Goal: Task Accomplishment & Management: Use online tool/utility

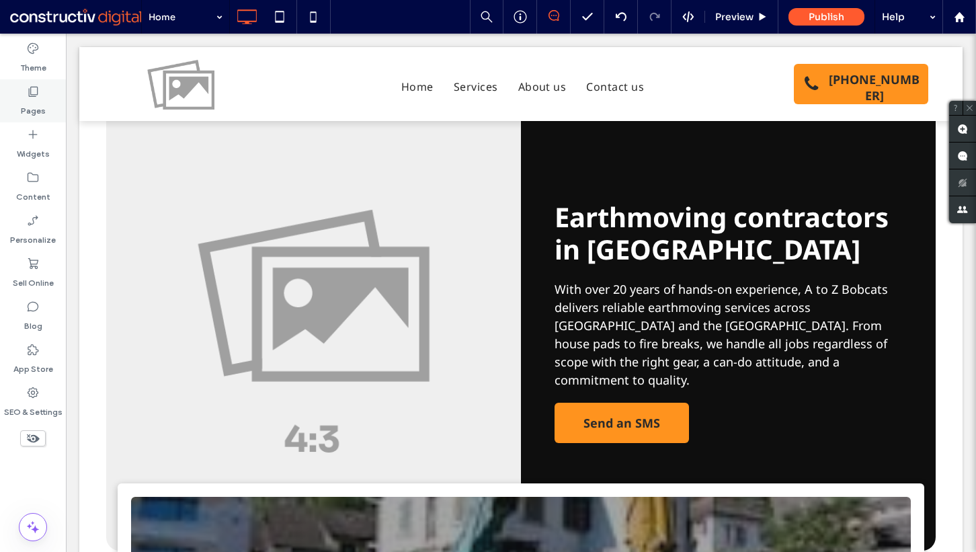
click at [35, 99] on label "Pages" at bounding box center [33, 107] width 25 height 19
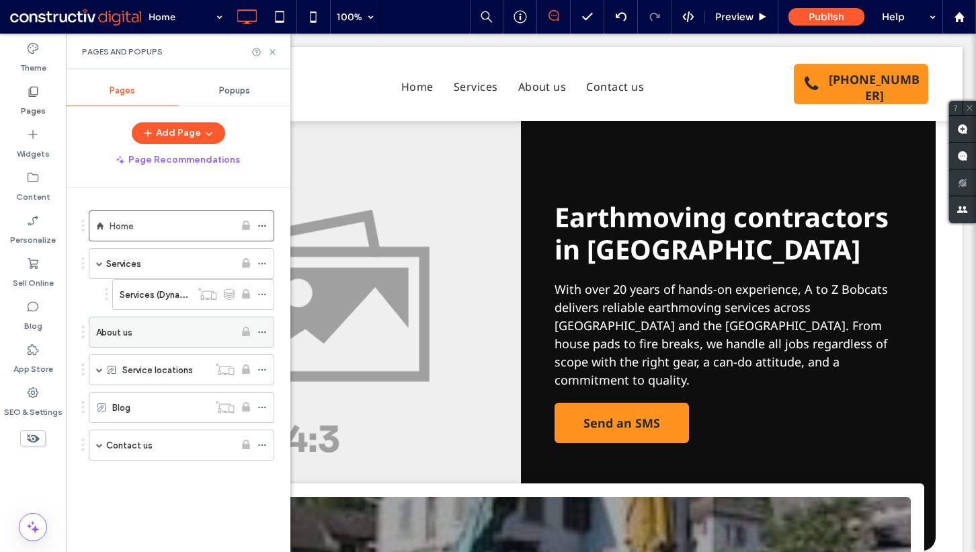
click at [141, 328] on div "About us" at bounding box center [165, 332] width 139 height 15
click at [273, 54] on icon at bounding box center [273, 52] width 10 height 10
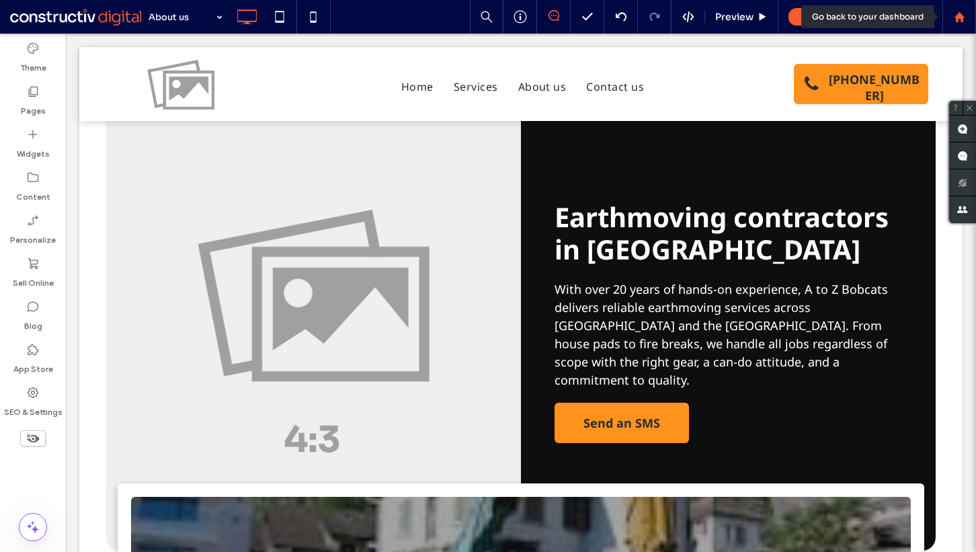
click at [961, 26] on div at bounding box center [960, 17] width 34 height 34
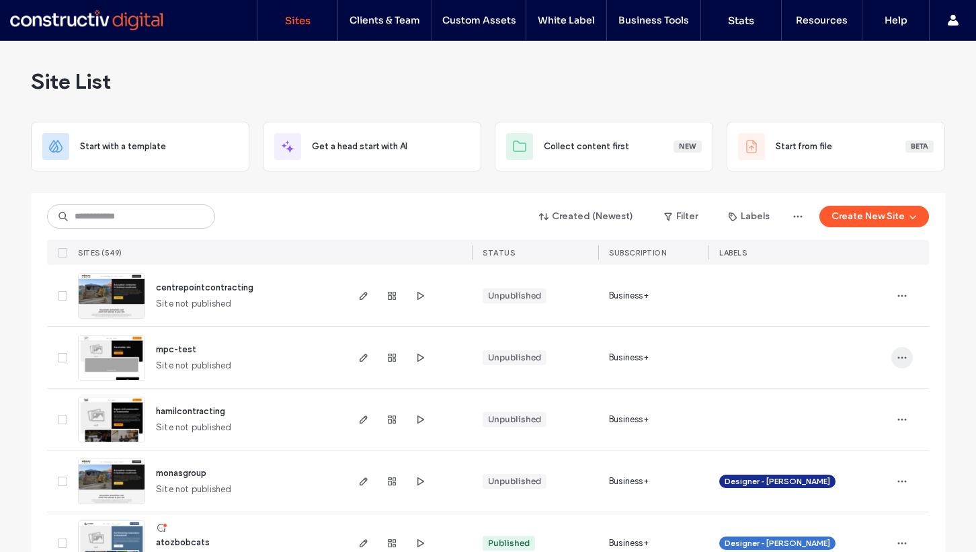
click at [897, 361] on icon "button" at bounding box center [902, 357] width 11 height 11
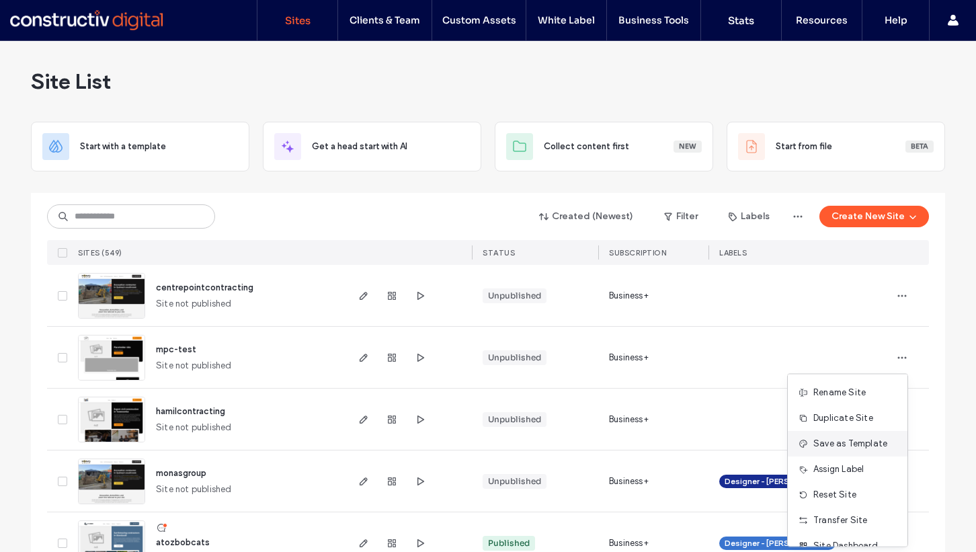
scroll to position [43, 0]
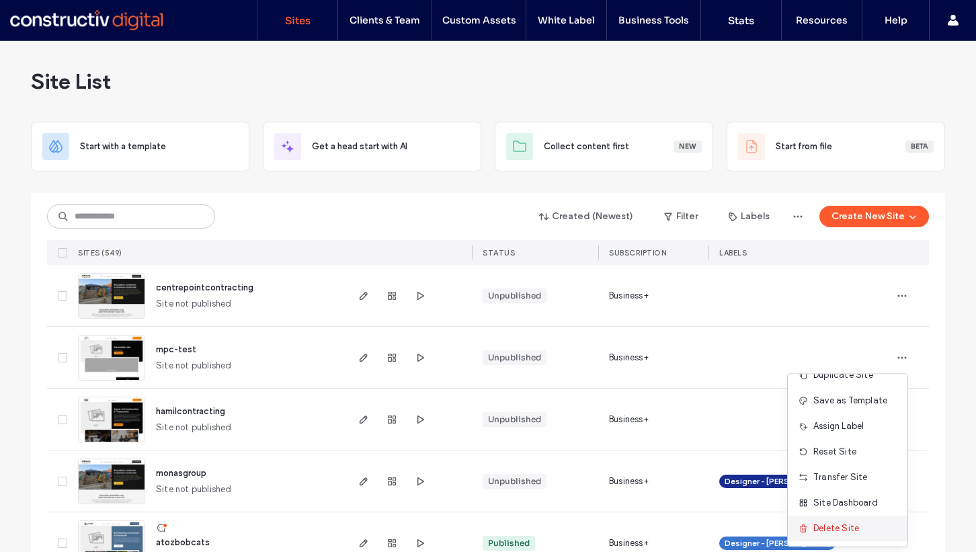
click at [828, 527] on span "Delete Site" at bounding box center [837, 528] width 46 height 13
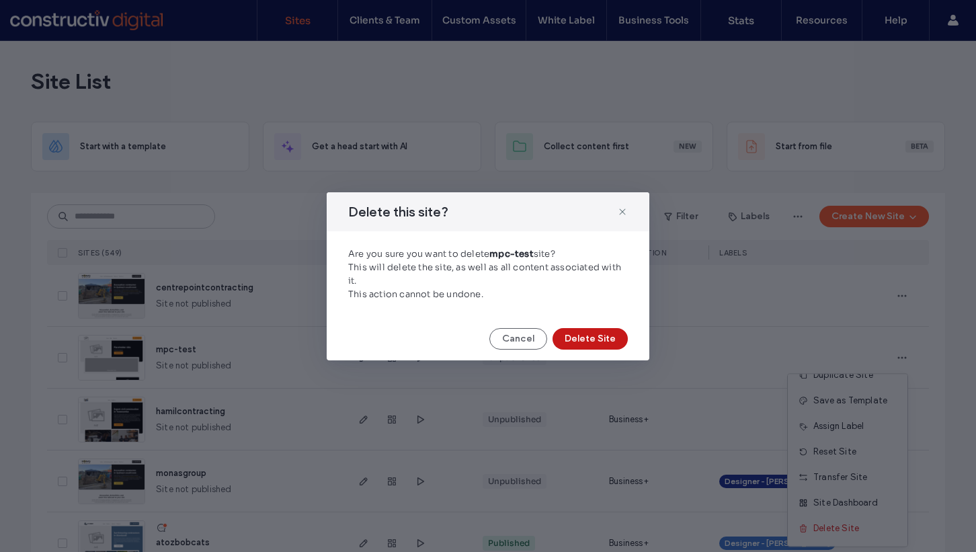
click at [619, 338] on button "Delete Site" at bounding box center [590, 339] width 75 height 22
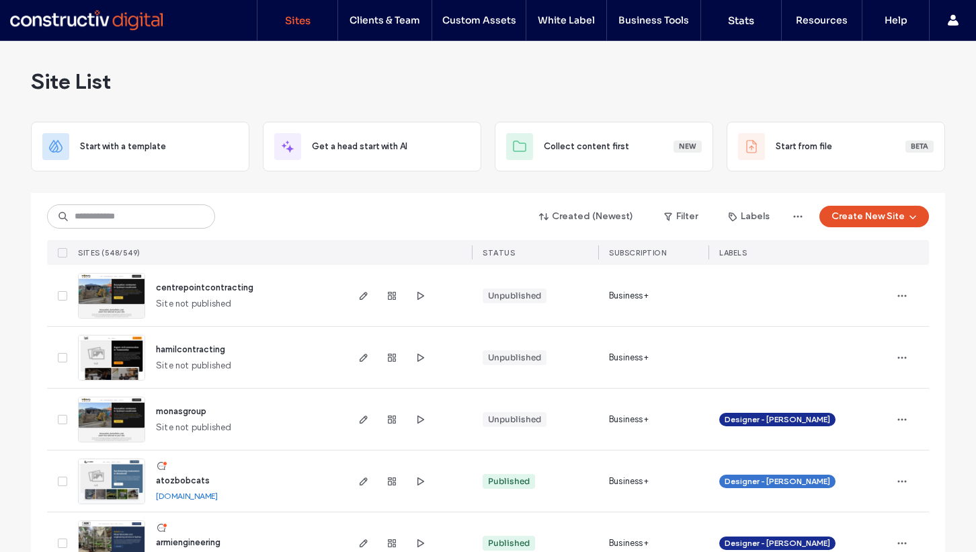
click at [884, 215] on button "Create New Site" at bounding box center [875, 217] width 110 height 22
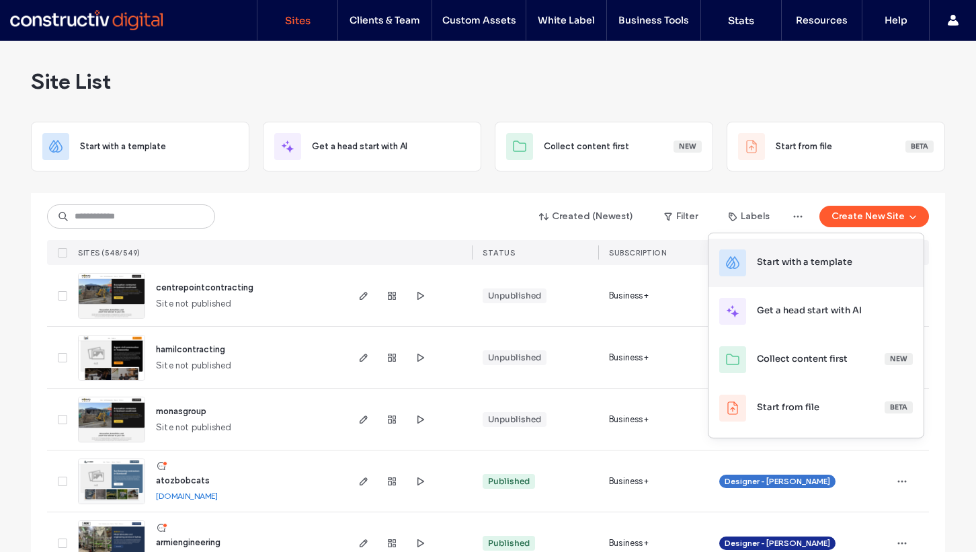
click at [816, 266] on div "Start with a template" at bounding box center [804, 262] width 95 height 13
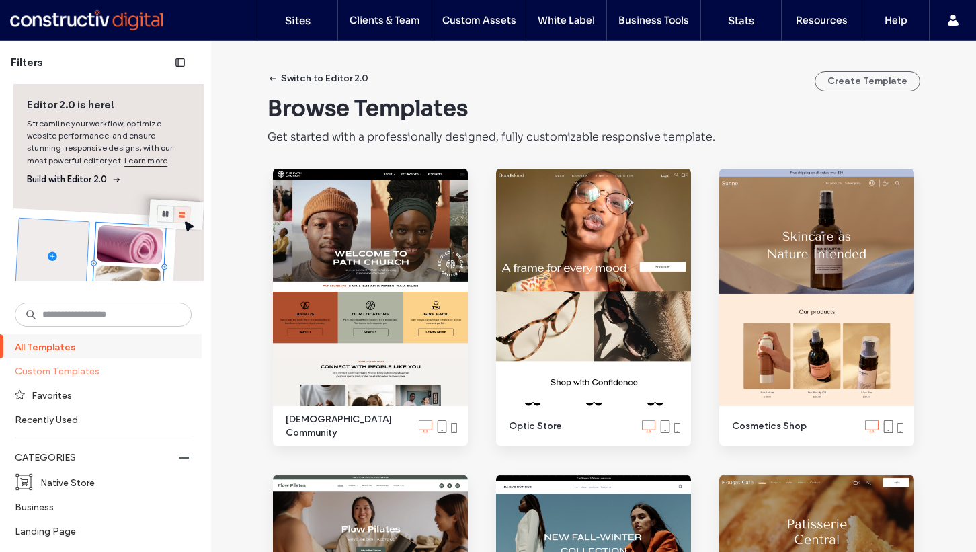
click at [99, 373] on label "Custom Templates" at bounding box center [97, 371] width 165 height 24
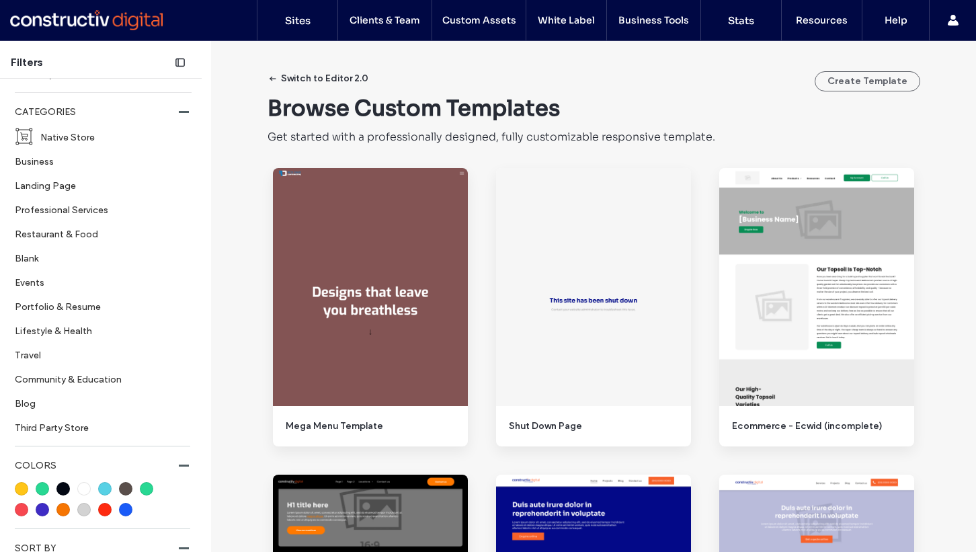
scroll to position [441, 0]
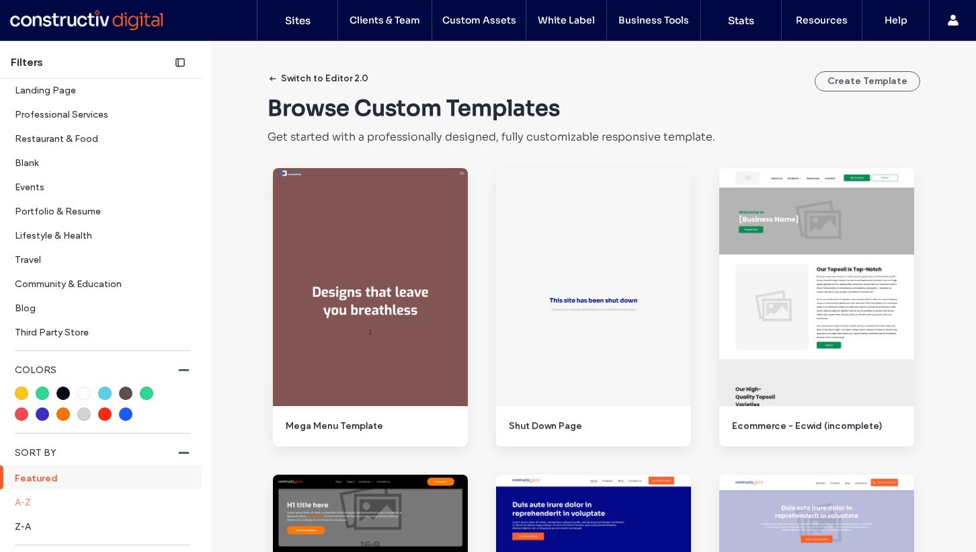
click at [54, 505] on label "A-Z" at bounding box center [102, 502] width 174 height 24
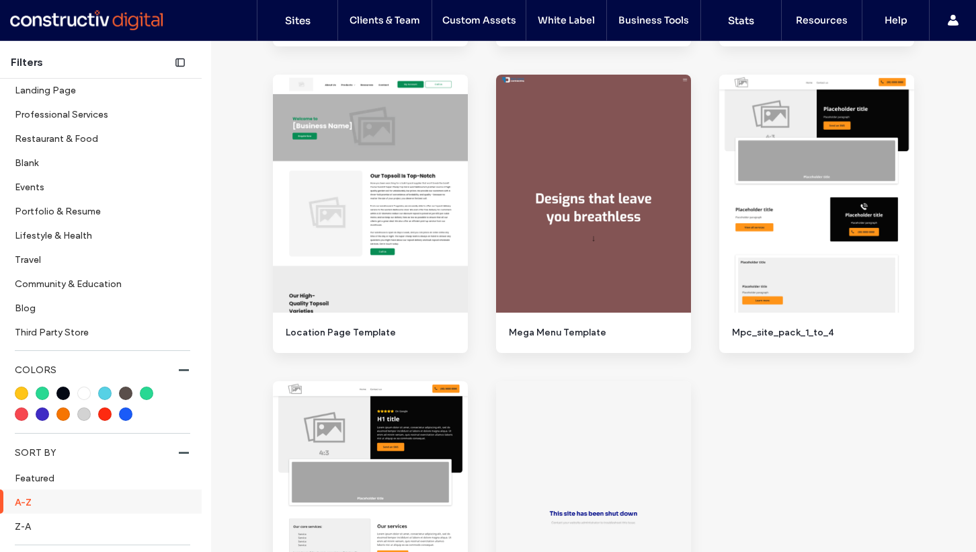
scroll to position [1557, 0]
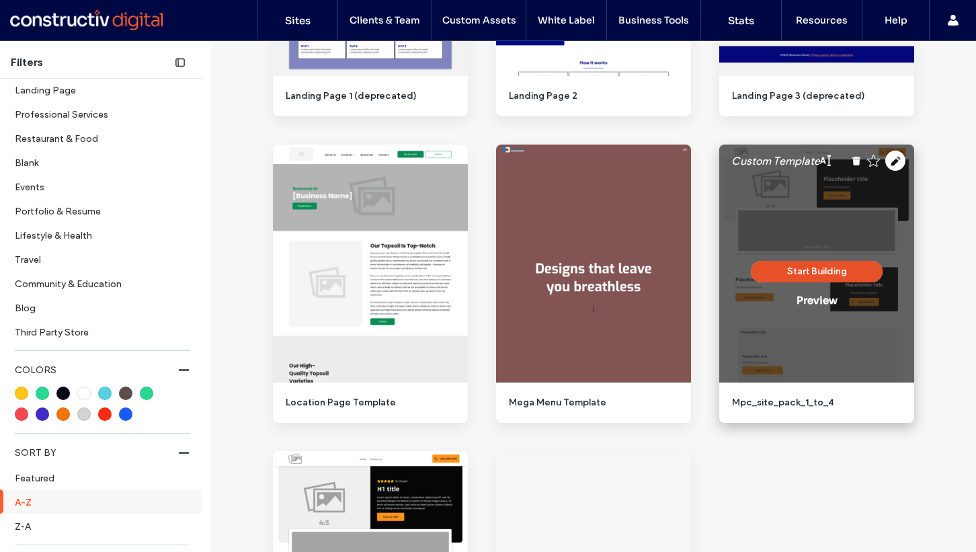
click at [816, 275] on button "Start Building" at bounding box center [817, 272] width 132 height 22
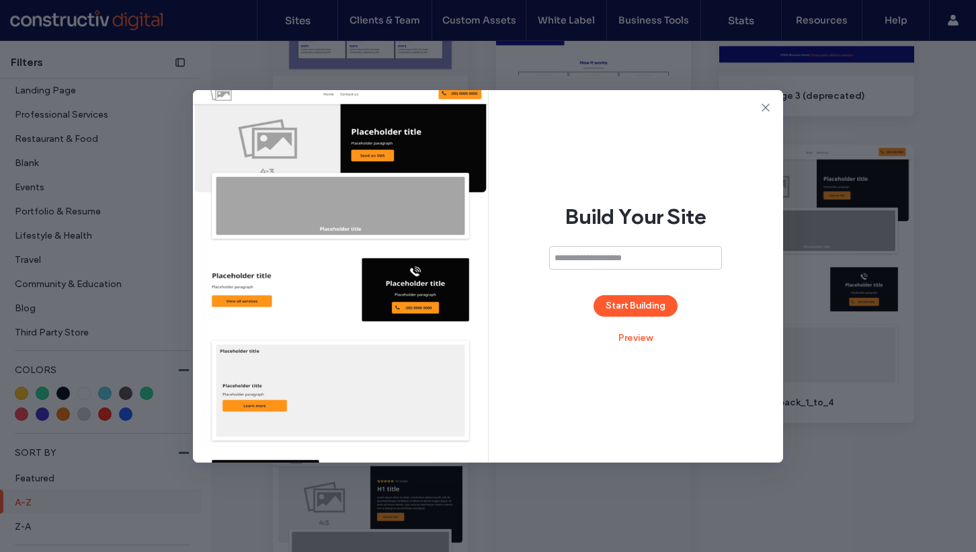
click at [579, 259] on input at bounding box center [635, 258] width 173 height 24
type input "********"
click at [632, 299] on button "Start Building" at bounding box center [636, 306] width 84 height 22
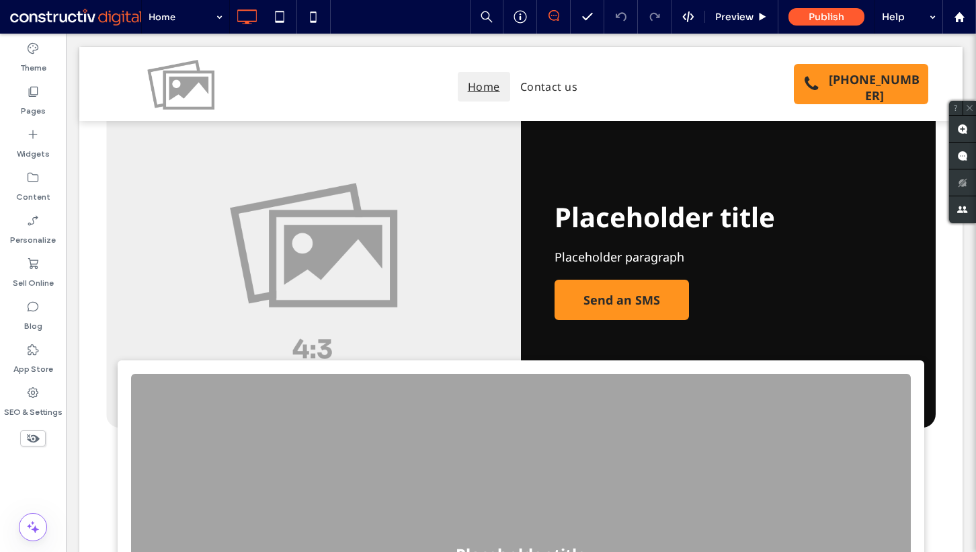
click at [28, 486] on div "Theme Pages Widgets Content Personalize Sell Online Blog App Store SEO & Settin…" at bounding box center [33, 293] width 66 height 518
click at [31, 176] on icon at bounding box center [32, 177] width 13 height 13
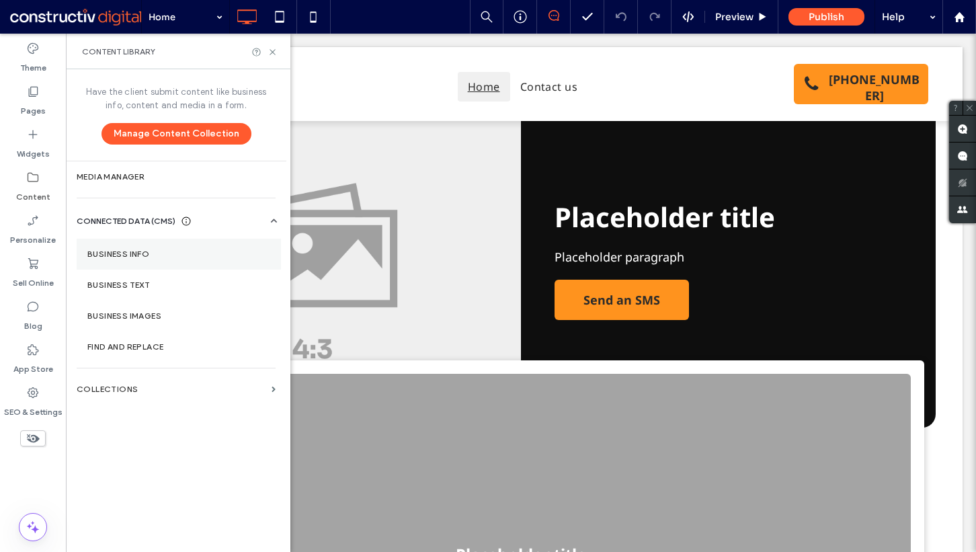
click at [147, 263] on section "Business Info" at bounding box center [179, 254] width 204 height 31
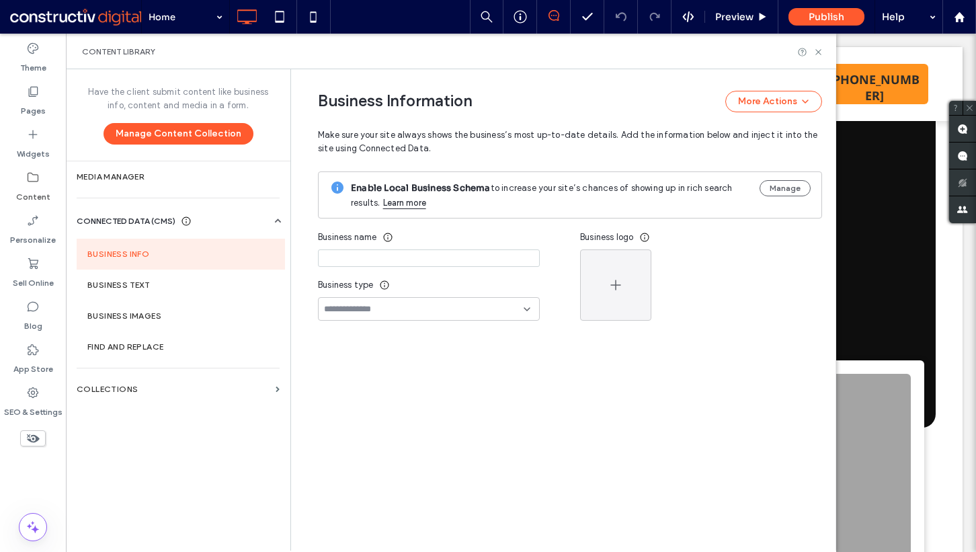
type input "**********"
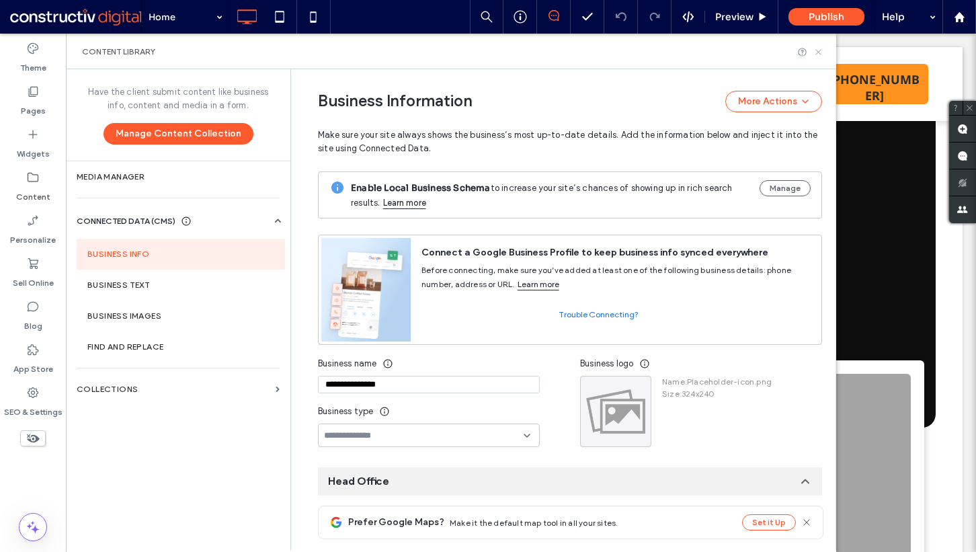
click at [821, 50] on icon at bounding box center [819, 52] width 10 height 10
